Goal: Task Accomplishment & Management: Manage account settings

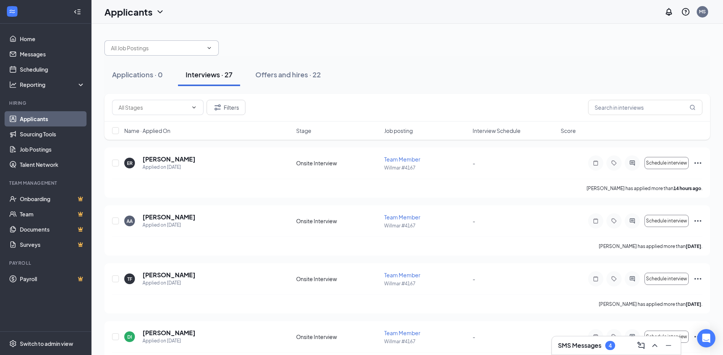
click at [150, 48] on input "text" at bounding box center [157, 48] width 92 height 8
click at [162, 78] on div "General Manager (Willmar #4167)" at bounding box center [158, 80] width 83 height 8
type input "General Manager (Willmar #4167)"
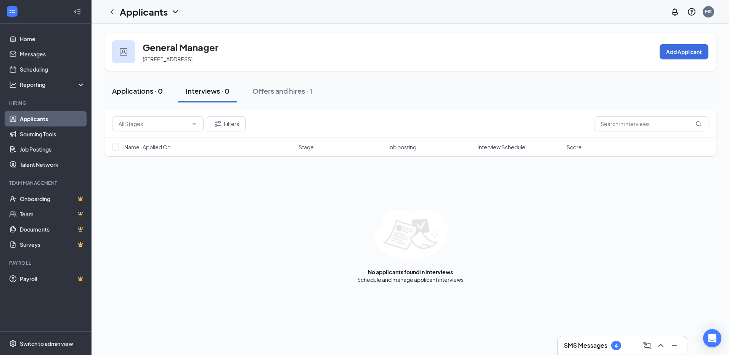
click at [143, 89] on div "Applications · 0" at bounding box center [137, 91] width 51 height 10
click at [126, 57] on div at bounding box center [123, 51] width 23 height 23
click at [150, 45] on div "General Manager [STREET_ADDRESS]" at bounding box center [169, 51] width 114 height 23
drag, startPoint x: 150, startPoint y: 45, endPoint x: 190, endPoint y: 45, distance: 39.6
click at [190, 45] on h3 "General Manager" at bounding box center [181, 47] width 76 height 13
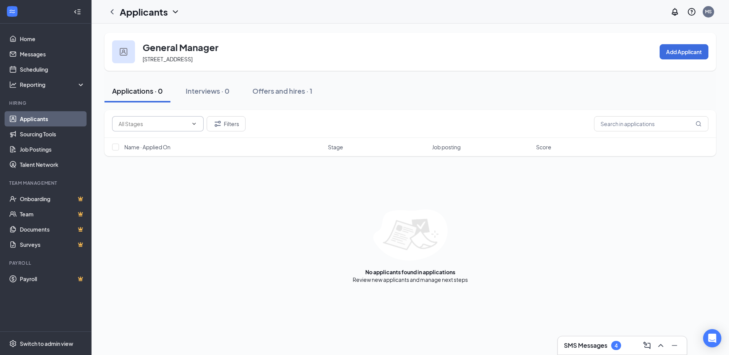
click at [171, 124] on input "text" at bounding box center [153, 124] width 69 height 8
click at [172, 123] on input "text" at bounding box center [153, 124] width 69 height 8
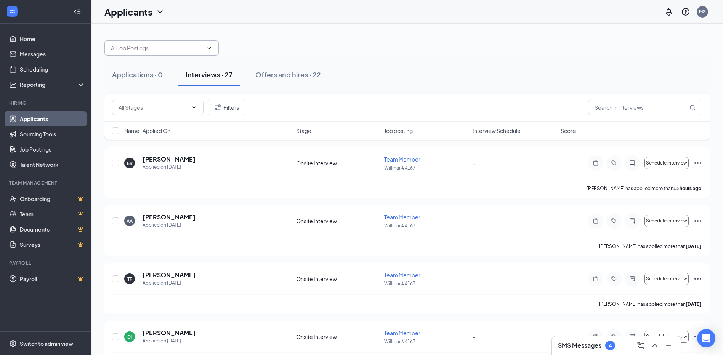
click at [212, 46] on icon "ChevronDown" at bounding box center [209, 48] width 6 height 6
click at [212, 47] on icon "ChevronDown" at bounding box center [209, 48] width 6 height 6
click at [210, 47] on icon "ChevronDown" at bounding box center [209, 48] width 6 height 6
click at [172, 43] on span at bounding box center [161, 47] width 114 height 15
type input "a"
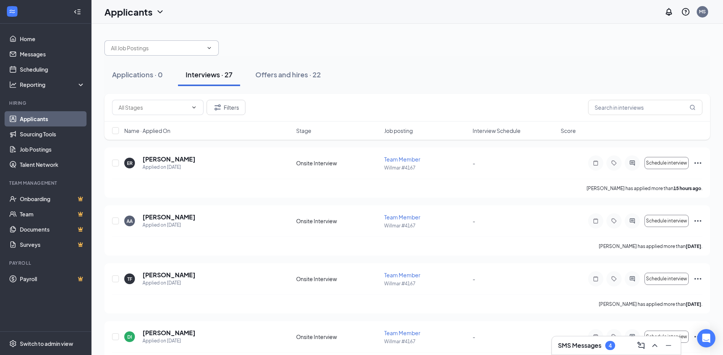
click at [158, 13] on icon "ChevronDown" at bounding box center [159, 11] width 9 height 9
click at [160, 12] on icon "ChevronDown" at bounding box center [159, 11] width 9 height 9
click at [258, 39] on div at bounding box center [407, 44] width 606 height 23
click at [120, 82] on button "Applications · 0" at bounding box center [137, 74] width 66 height 23
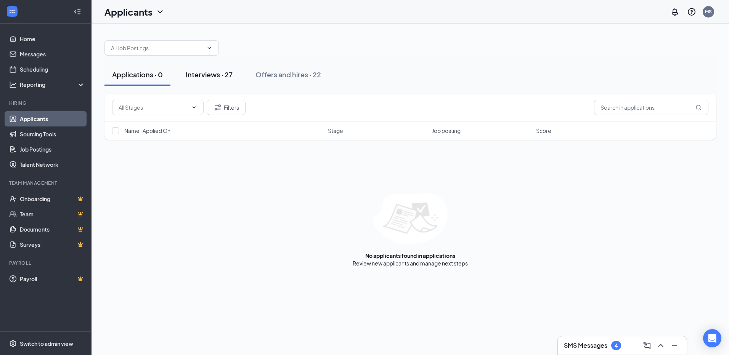
click at [211, 77] on div "Interviews · 27" at bounding box center [209, 75] width 47 height 10
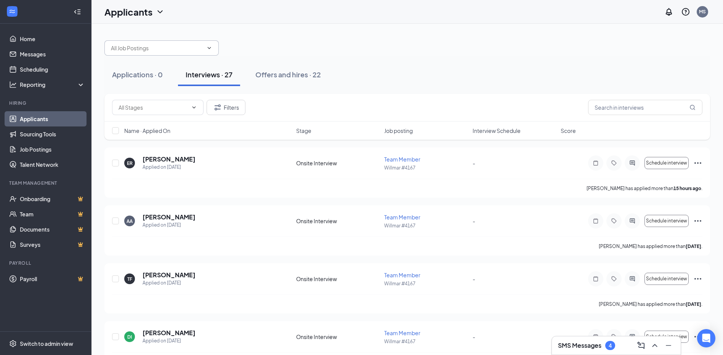
click at [208, 51] on icon "ChevronDown" at bounding box center [209, 48] width 6 height 6
click at [193, 106] on icon "ChevronDown" at bounding box center [194, 107] width 6 height 6
click at [193, 107] on icon "ChevronDown" at bounding box center [194, 107] width 6 height 6
click at [194, 109] on icon "ChevronDown" at bounding box center [194, 107] width 6 height 6
click at [210, 48] on icon "ChevronDown" at bounding box center [209, 48] width 6 height 6
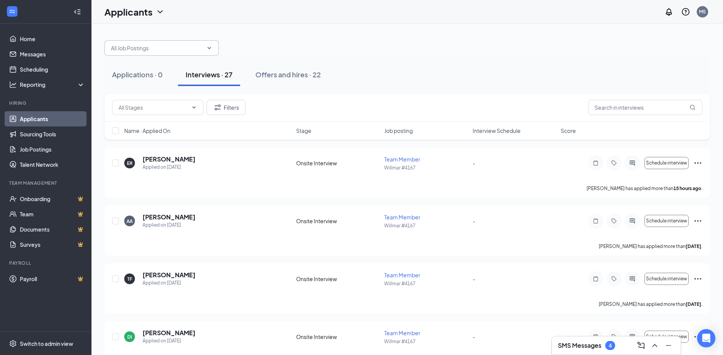
click at [210, 48] on icon "ChevronDown" at bounding box center [209, 48] width 6 height 6
type input "A"
drag, startPoint x: 118, startPoint y: 79, endPoint x: 127, endPoint y: 78, distance: 9.2
click at [122, 78] on div "Applications · 0" at bounding box center [137, 75] width 51 height 10
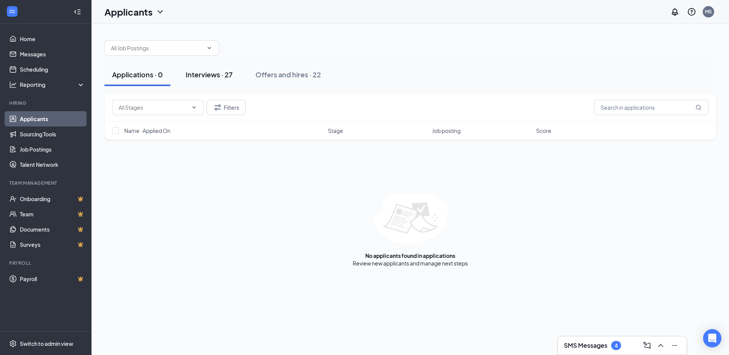
click at [202, 77] on div "Interviews · 27" at bounding box center [209, 75] width 47 height 10
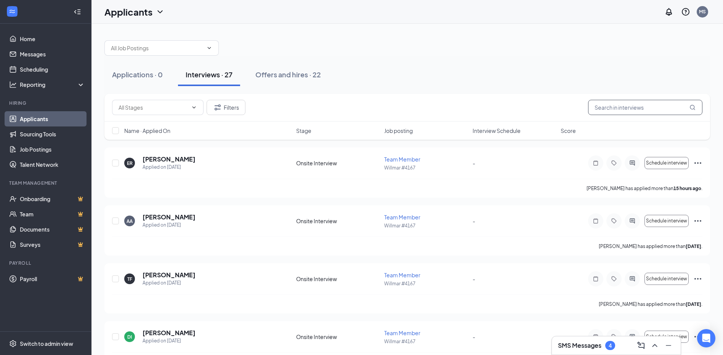
click at [613, 102] on input "text" at bounding box center [645, 107] width 114 height 15
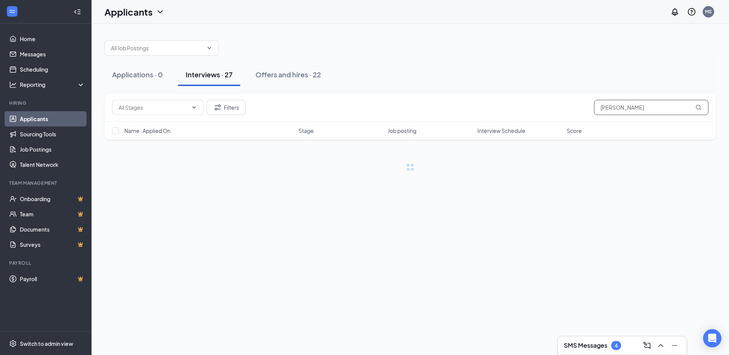
type input "Ella"
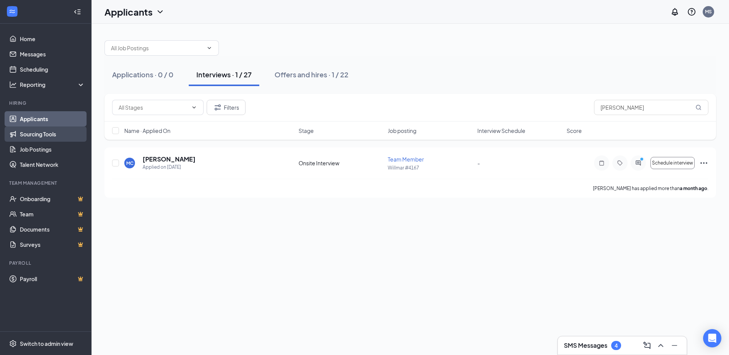
click at [34, 136] on link "Sourcing Tools" at bounding box center [52, 134] width 65 height 15
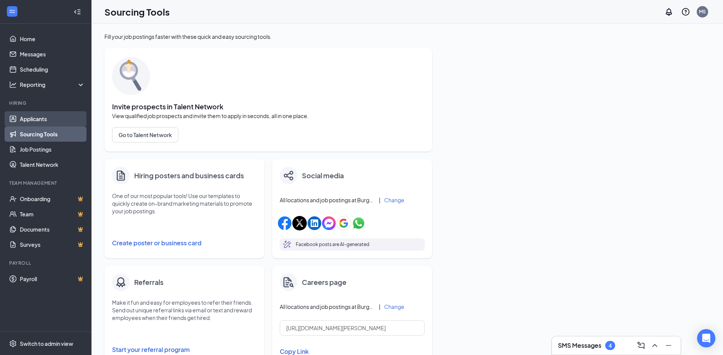
click at [39, 120] on link "Applicants" at bounding box center [52, 118] width 65 height 15
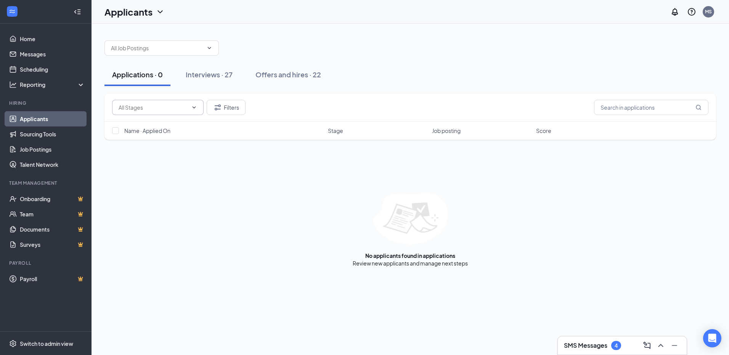
click at [197, 106] on span at bounding box center [157, 107] width 91 height 15
click at [221, 106] on icon "Filter" at bounding box center [218, 107] width 6 height 6
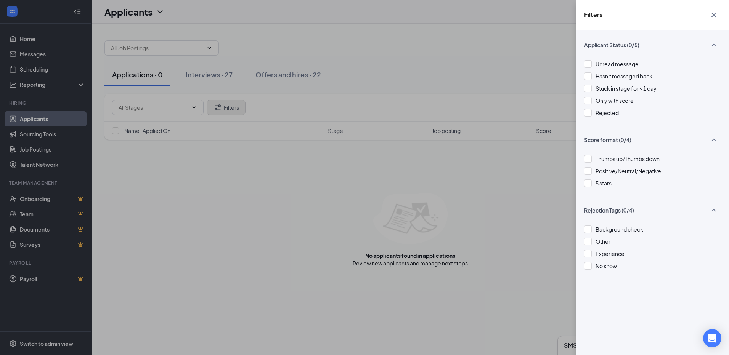
click at [221, 106] on div "Filters Applicant Status (0/5) Unread message Hasn't messaged back Stuck in sta…" at bounding box center [364, 177] width 729 height 355
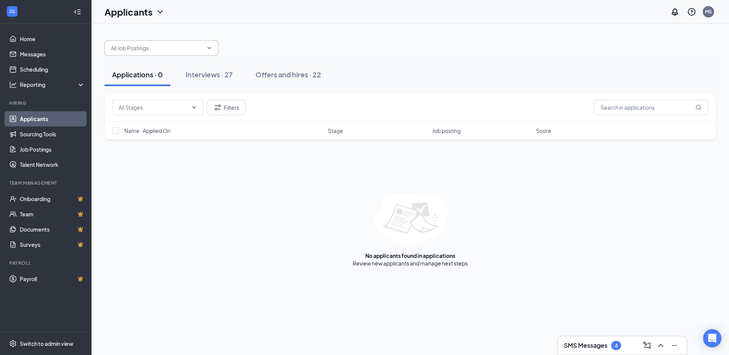
click at [210, 49] on icon "ChevronDown" at bounding box center [209, 48] width 6 height 6
type input "E"
type input "Manager"
click at [207, 72] on div "Interviews · 27" at bounding box center [209, 75] width 47 height 10
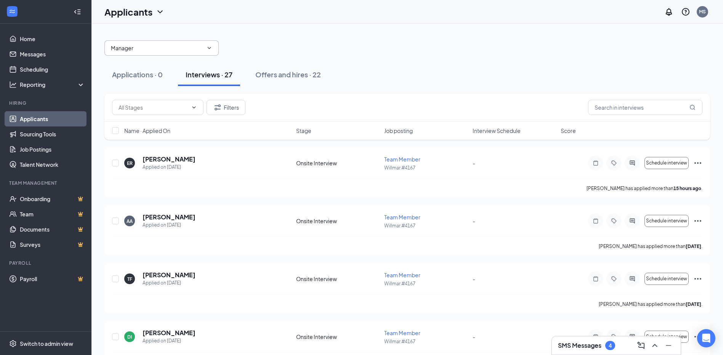
click at [210, 45] on icon "ChevronDown" at bounding box center [209, 48] width 6 height 6
